Goal: Transaction & Acquisition: Purchase product/service

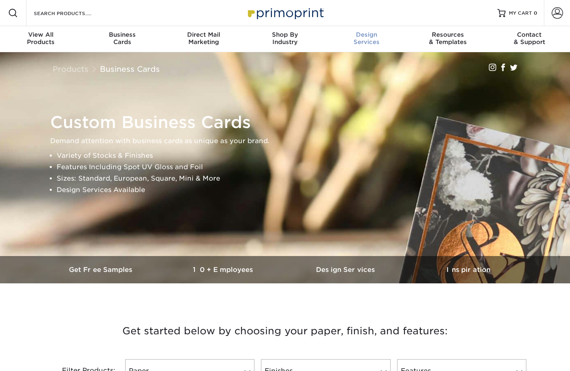
click at [131, 97] on div "Custom Business Cards Demand attention with business cards as unique as your br…" at bounding box center [285, 154] width 490 height 204
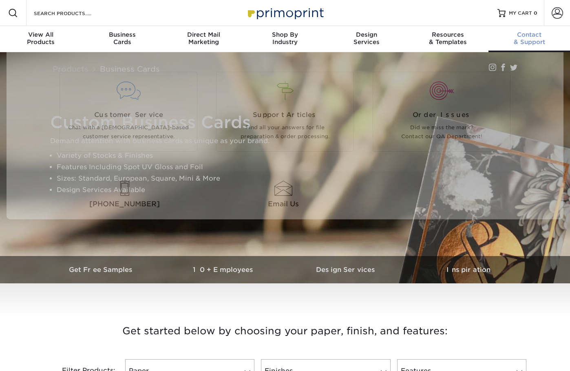
click at [526, 33] on span "Contact" at bounding box center [530, 34] width 82 height 7
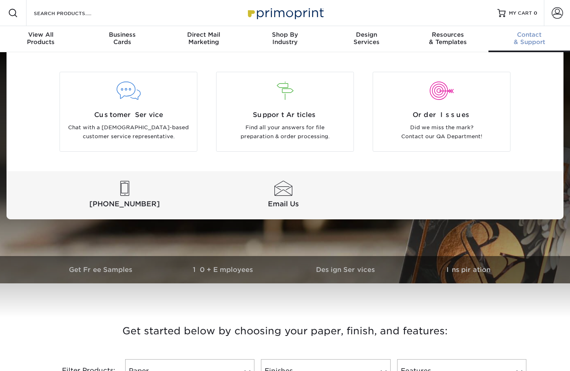
click at [533, 37] on span "Contact" at bounding box center [530, 34] width 82 height 7
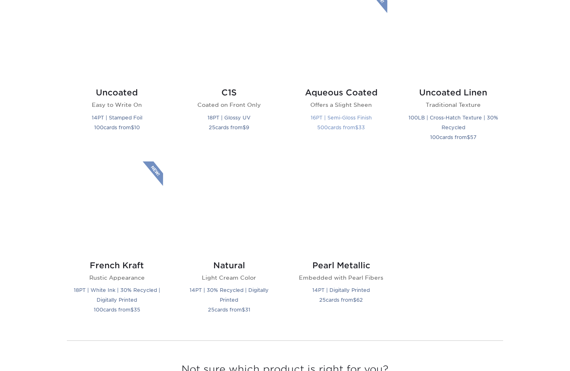
scroll to position [925, 0]
